Goal: Obtain resource: Download file/media

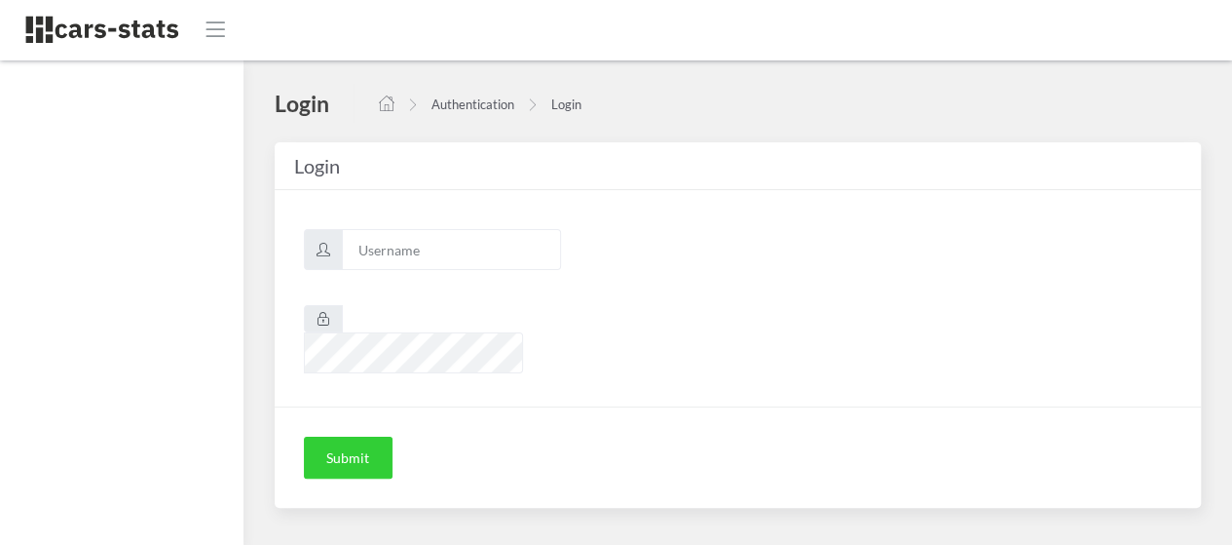
scroll to position [15, 15]
type input "mazda"
click at [348, 437] on button "Submit" at bounding box center [348, 457] width 89 height 43
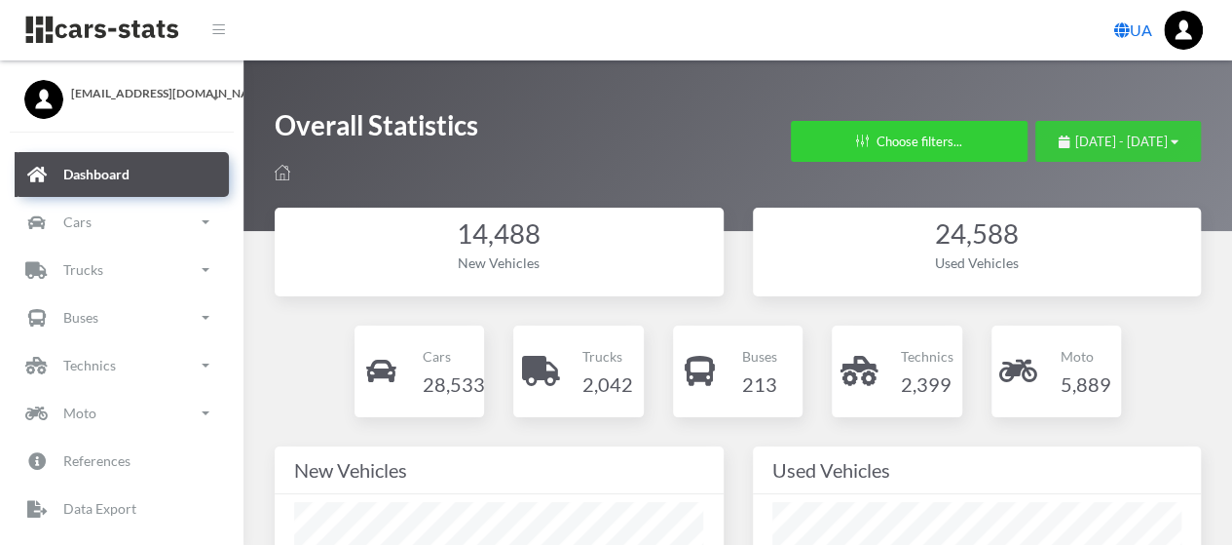
click at [1051, 157] on button "August 2, 2025 - September 1, 2025" at bounding box center [1118, 141] width 166 height 41
click at [1075, 140] on span "August 2, 2025 - September 1, 2025" at bounding box center [1121, 141] width 93 height 16
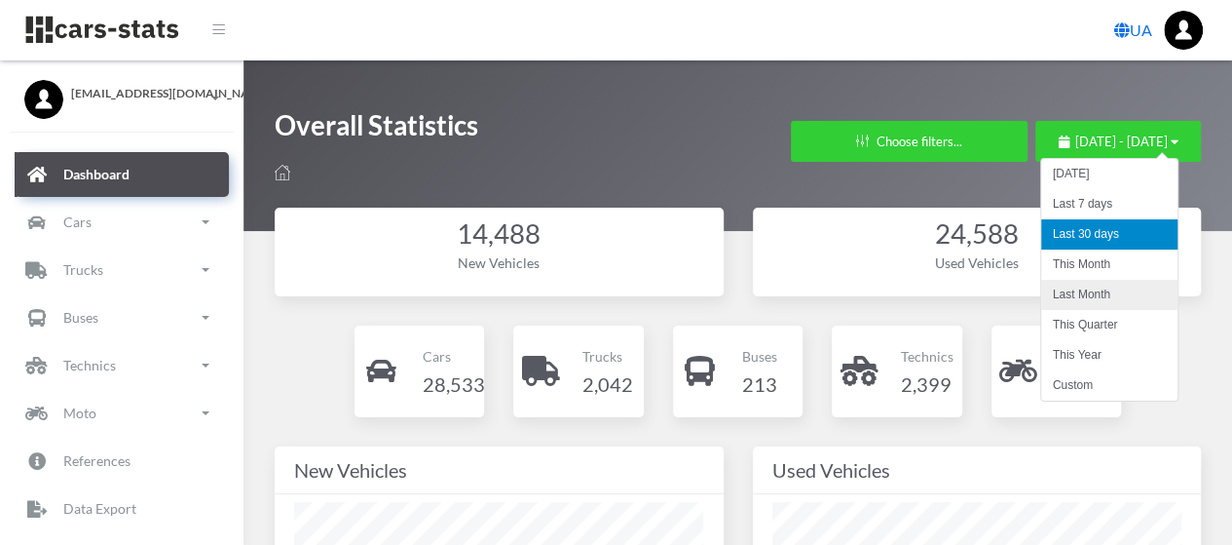
click at [1099, 291] on li "Last Month" at bounding box center [1109, 295] width 136 height 30
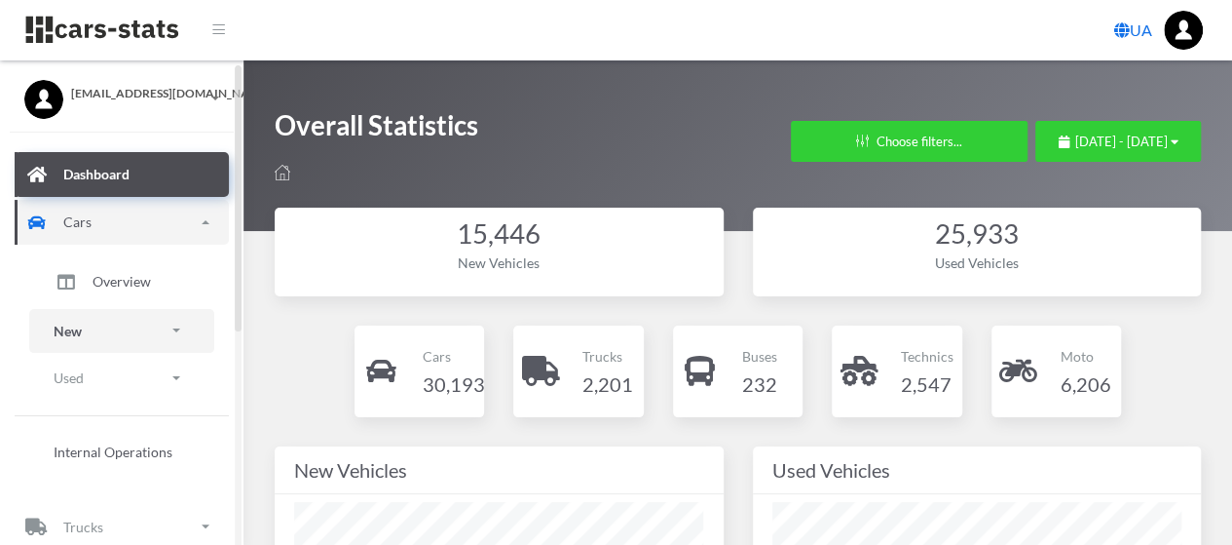
click at [104, 336] on link "New" at bounding box center [121, 331] width 185 height 44
click at [120, 389] on span "Brands" at bounding box center [114, 385] width 43 height 20
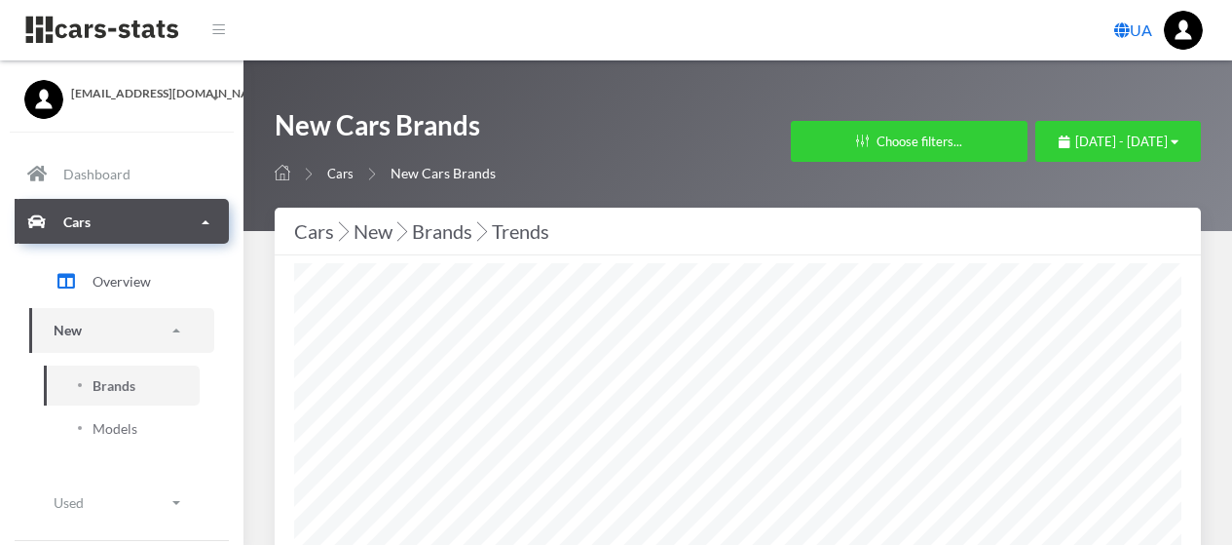
select select "25"
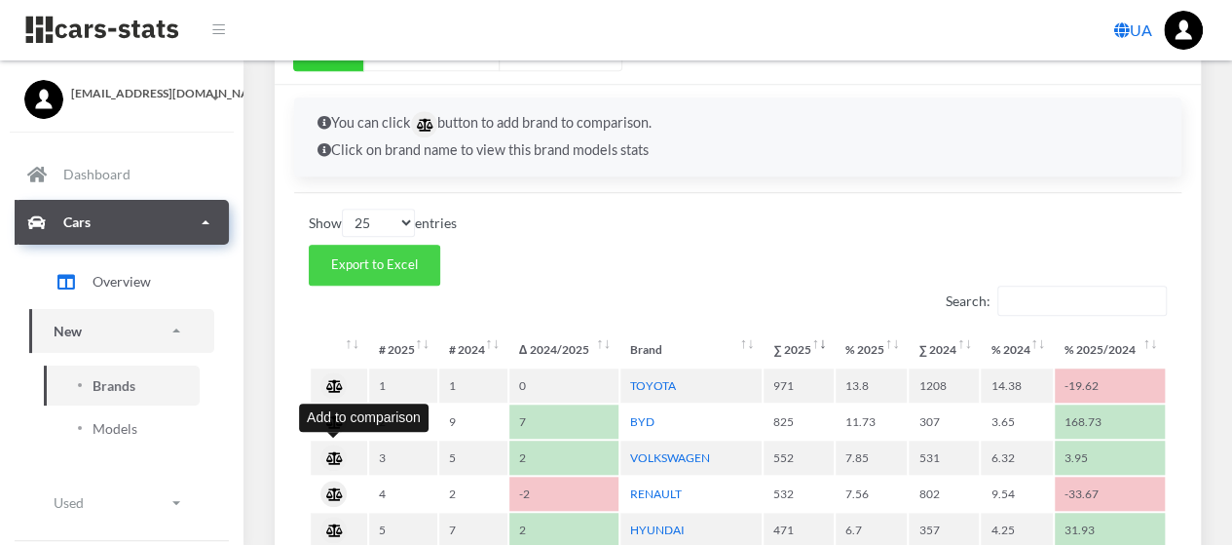
scroll to position [682, 0]
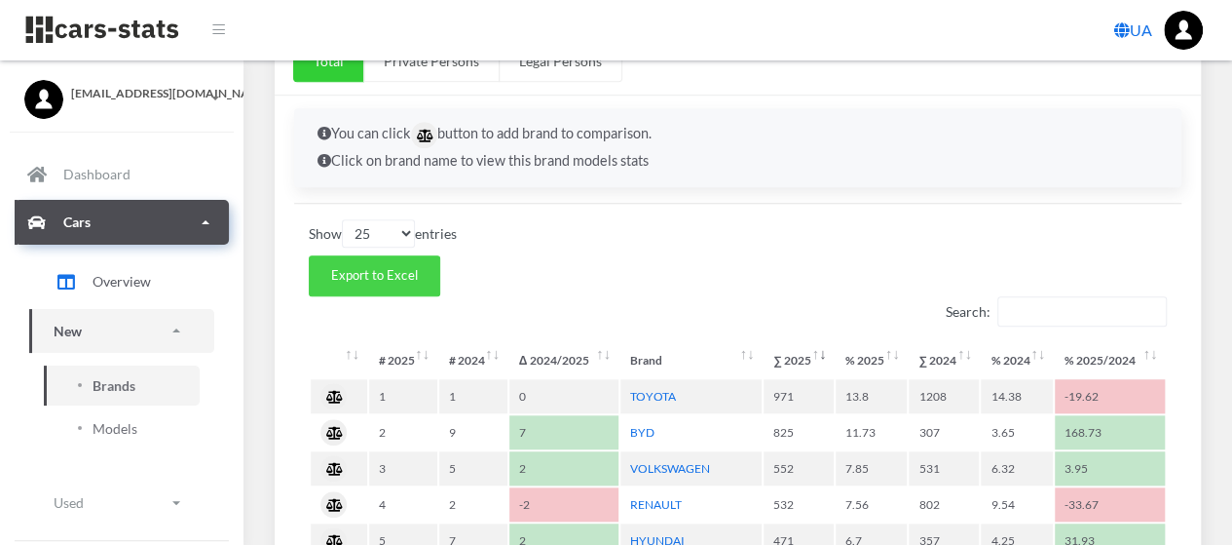
click at [368, 271] on span "Export to Excel" at bounding box center [374, 275] width 86 height 16
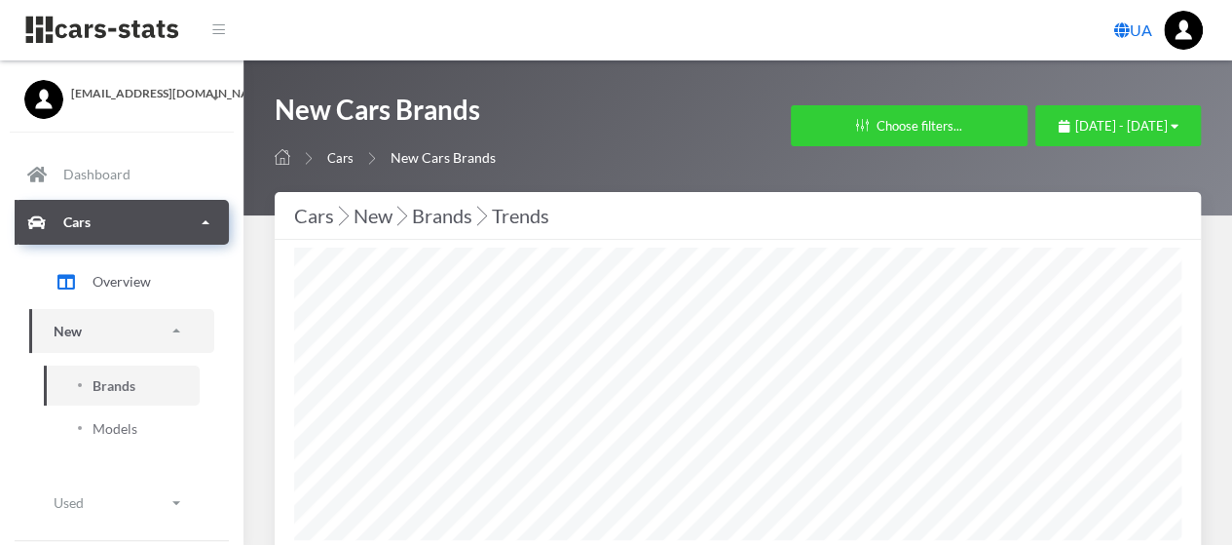
scroll to position [0, 0]
